Goal: Transaction & Acquisition: Purchase product/service

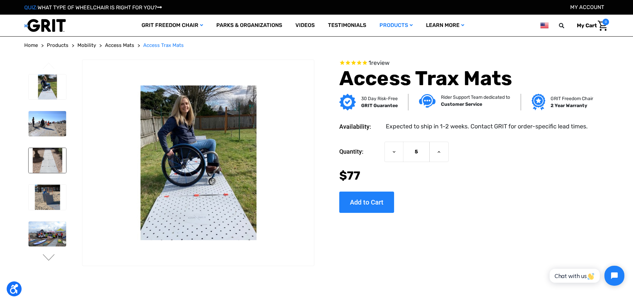
click at [49, 161] on img at bounding box center [48, 160] width 38 height 25
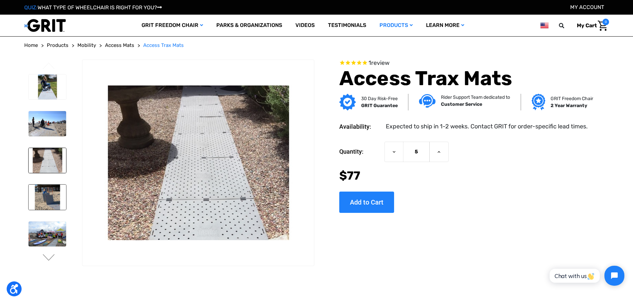
click at [46, 196] on img at bounding box center [48, 196] width 38 height 25
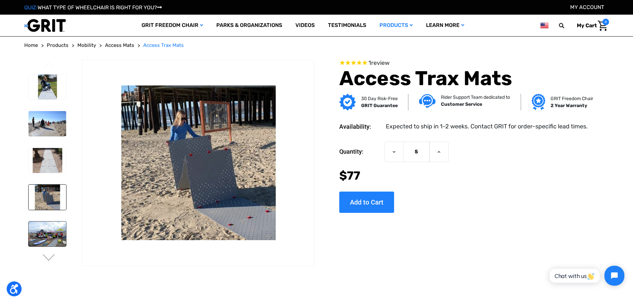
click at [45, 233] on img at bounding box center [48, 233] width 38 height 25
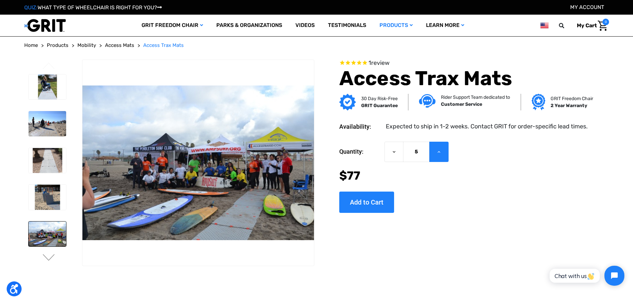
click at [438, 151] on icon at bounding box center [438, 151] width 5 height 5
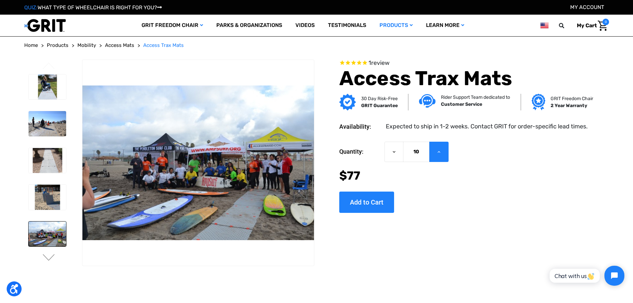
click at [438, 151] on icon at bounding box center [438, 151] width 5 height 5
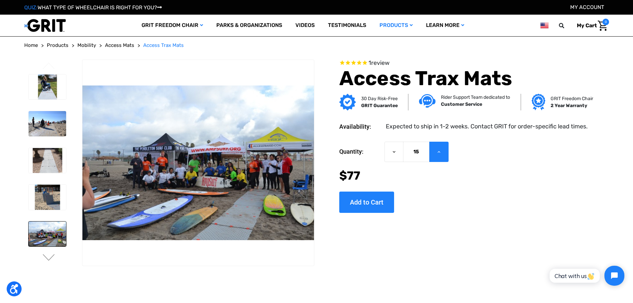
click at [438, 151] on icon at bounding box center [438, 151] width 5 height 5
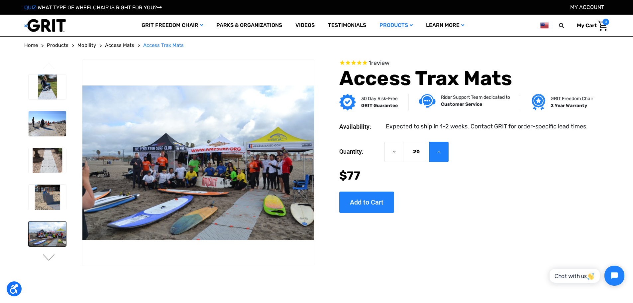
click at [438, 151] on icon at bounding box center [438, 151] width 5 height 5
type input "21"
click at [374, 203] on input "Add to Cart" at bounding box center [366, 201] width 55 height 21
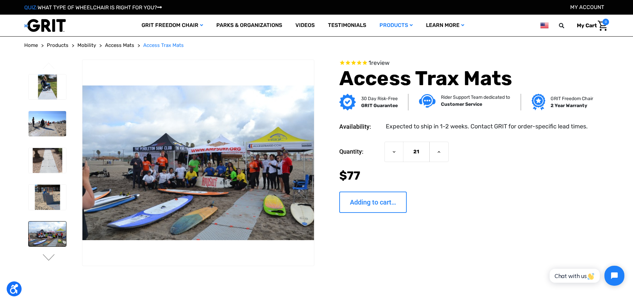
type input "Add to Cart"
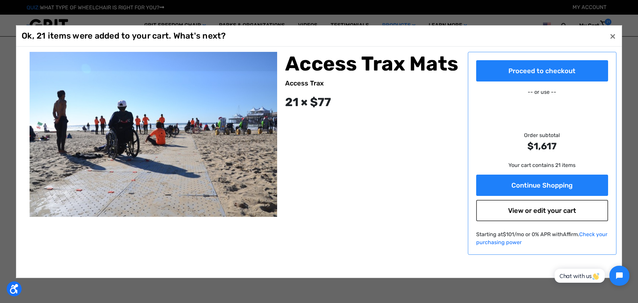
click at [543, 208] on link "View or edit your cart" at bounding box center [542, 209] width 132 height 21
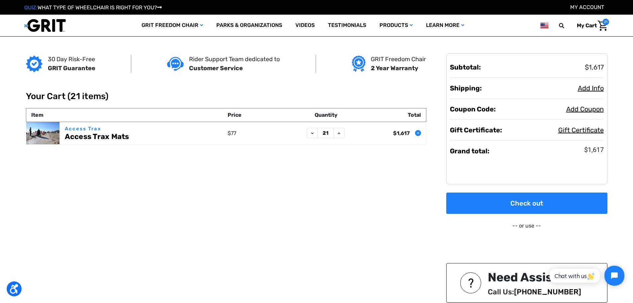
click at [418, 134] on icon "Remove Access Trax Mats from cart" at bounding box center [418, 133] width 4 height 4
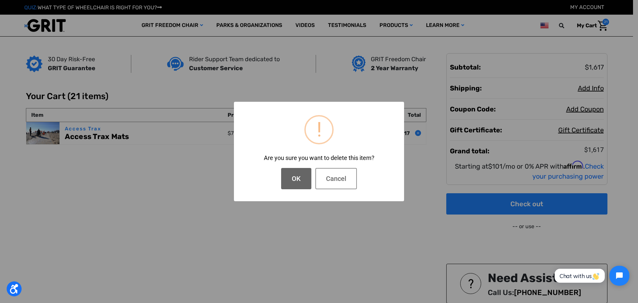
click at [293, 179] on button "OK" at bounding box center [296, 178] width 30 height 21
